Goal: Transaction & Acquisition: Purchase product/service

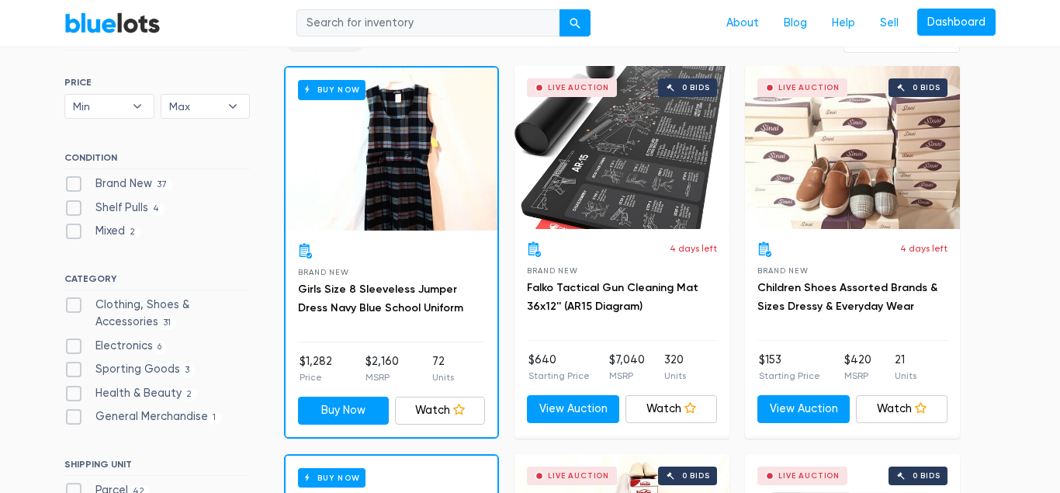
scroll to position [475, 0]
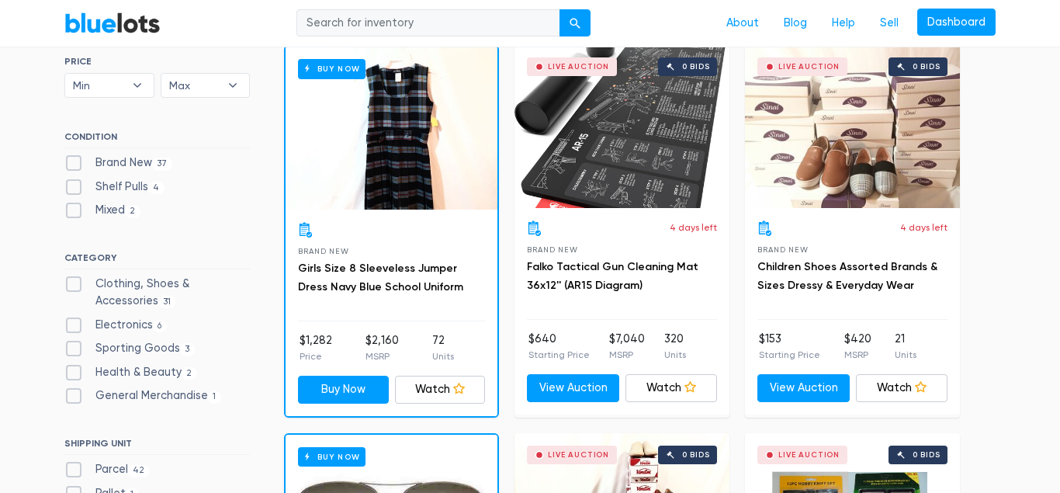
click at [73, 164] on label "Brand New 37" at bounding box center [118, 162] width 108 height 17
click at [73, 164] on New"] "Brand New 37" at bounding box center [69, 159] width 10 height 10
checkbox New"] "true"
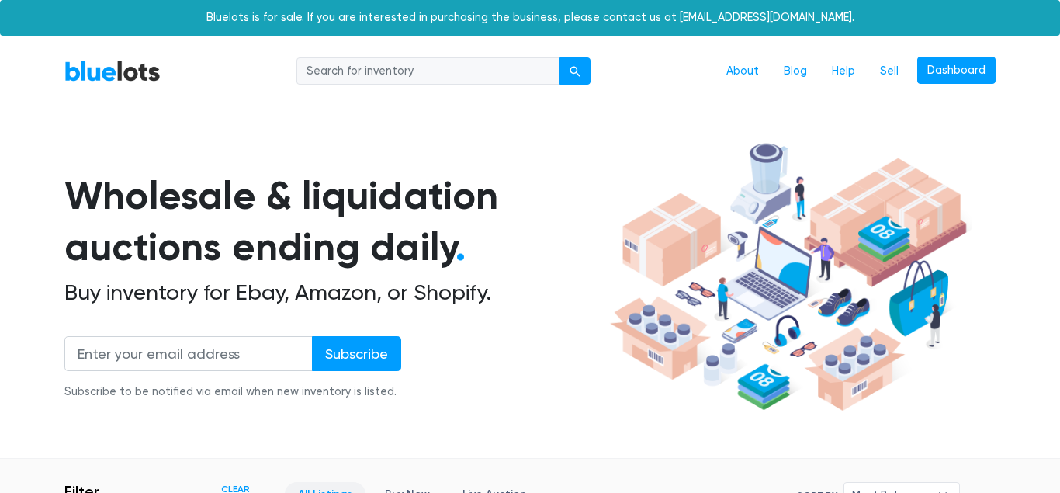
scroll to position [418, 0]
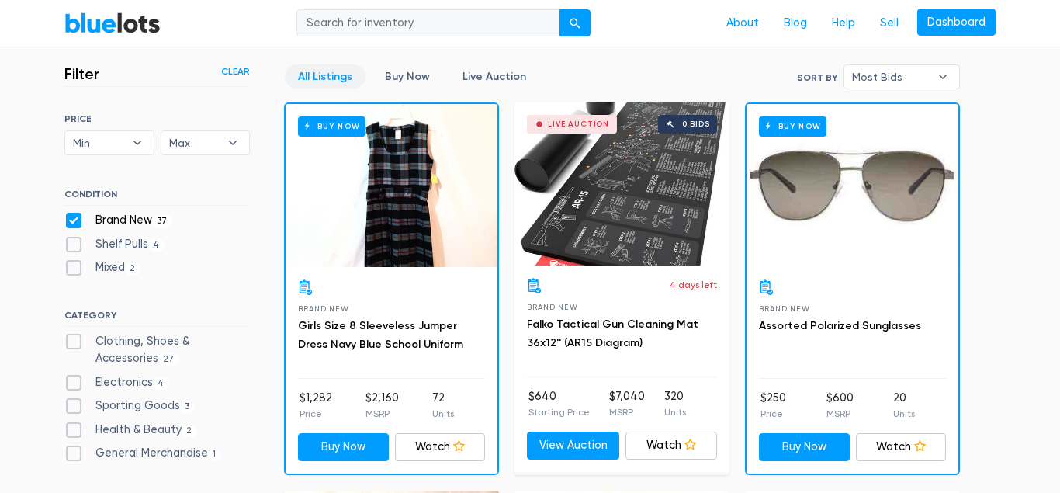
click at [72, 340] on label "Clothing, Shoes & Accessories 27" at bounding box center [157, 349] width 186 height 33
click at [72, 340] on Accessories"] "Clothing, Shoes & Accessories 27" at bounding box center [69, 338] width 10 height 10
checkbox Accessories"] "true"
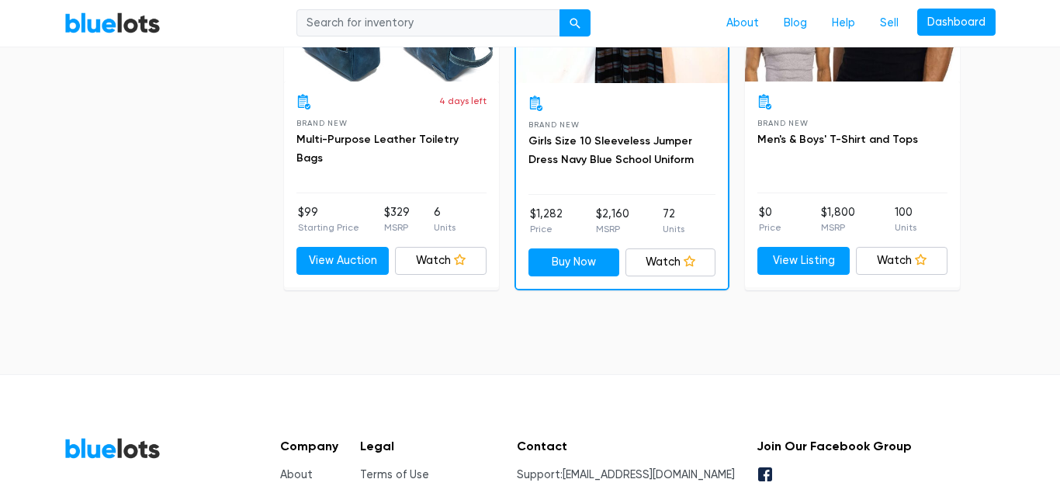
scroll to position [4139, 0]
